Goal: Task Accomplishment & Management: Manage account settings

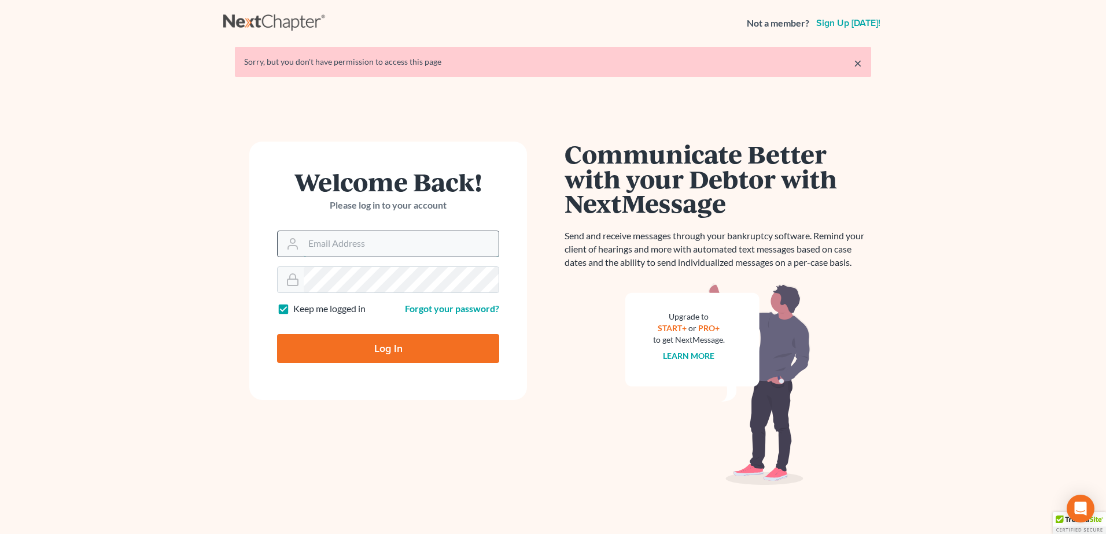
click at [331, 251] on input "Email Address" at bounding box center [401, 243] width 195 height 25
type input "[PERSON_NAME][EMAIL_ADDRESS][DOMAIN_NAME]"
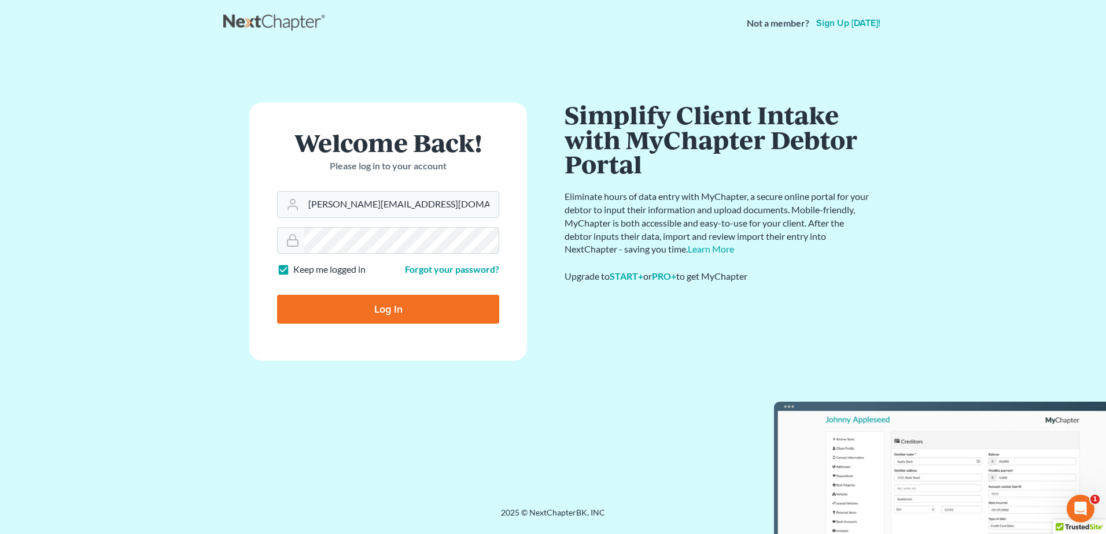
click at [367, 309] on input "Log In" at bounding box center [388, 309] width 222 height 29
type input "Thinking..."
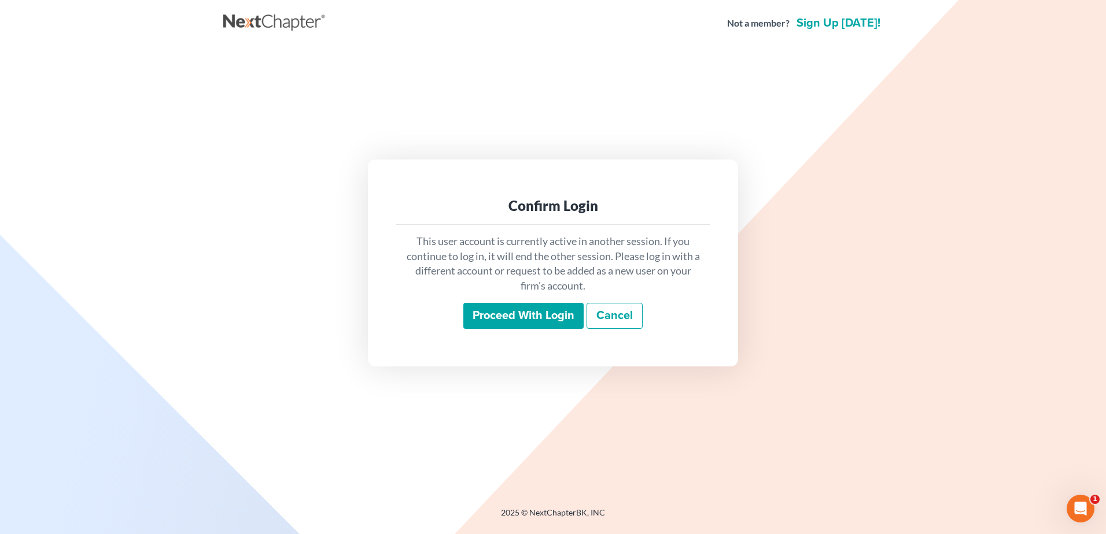
click at [477, 315] on input "Proceed with login" at bounding box center [523, 316] width 120 height 27
